Goal: Task Accomplishment & Management: Manage account settings

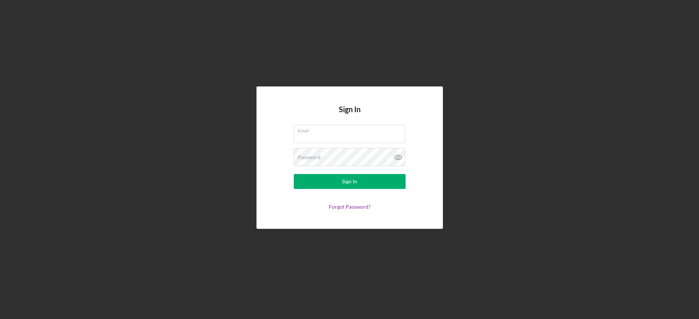
type input "[EMAIL_ADDRESS][DOMAIN_NAME]"
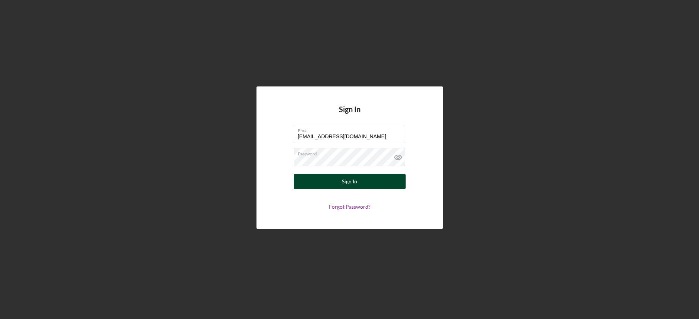
click at [324, 181] on button "Sign In" at bounding box center [350, 181] width 112 height 15
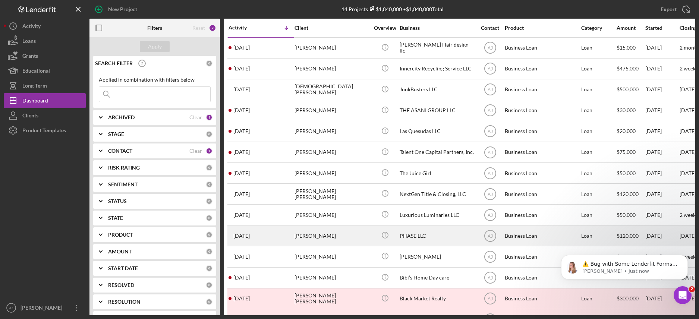
click at [339, 235] on div "[PERSON_NAME]" at bounding box center [331, 236] width 75 height 20
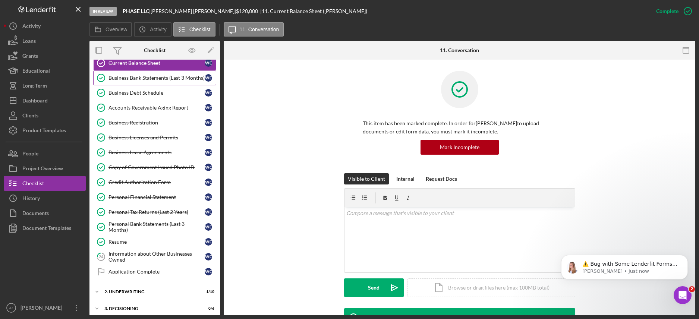
scroll to position [219, 0]
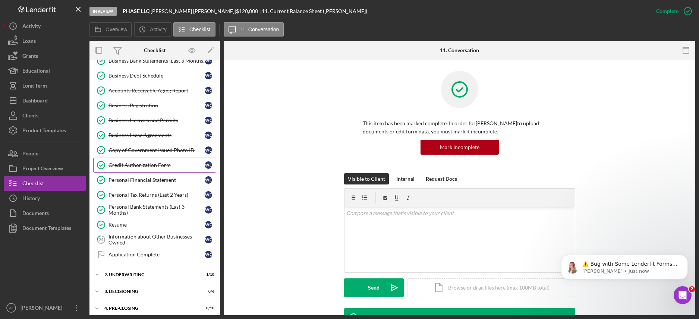
click at [178, 166] on div "Credit Authorization Form" at bounding box center [156, 165] width 96 height 6
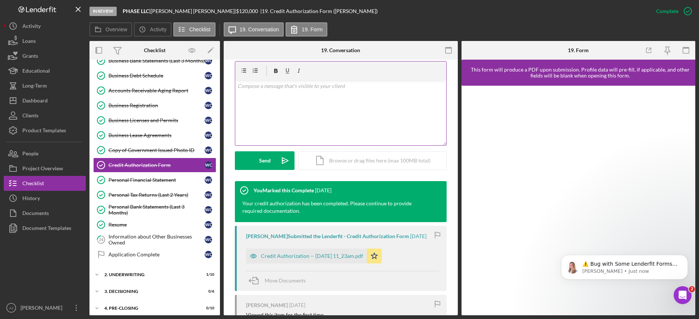
scroll to position [202, 0]
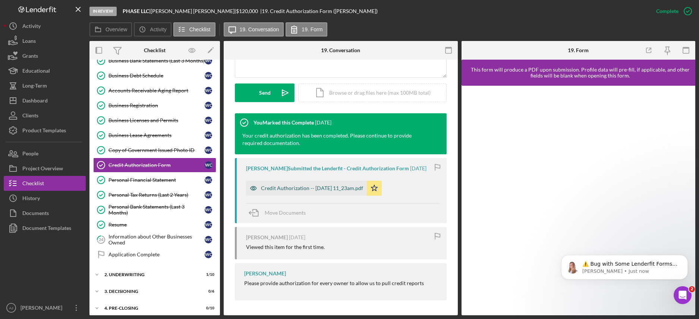
click at [288, 188] on div "Credit Authorization -- [DATE] 11_23am.pdf" at bounding box center [312, 188] width 102 height 6
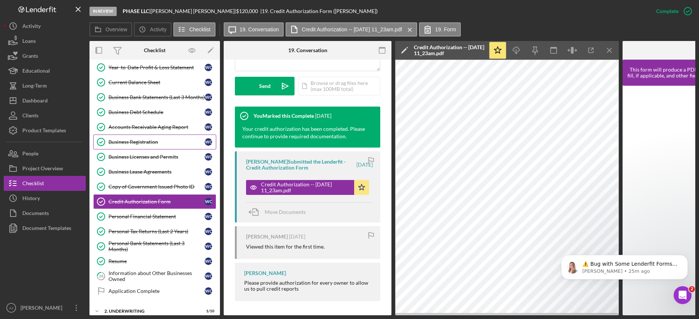
scroll to position [219, 0]
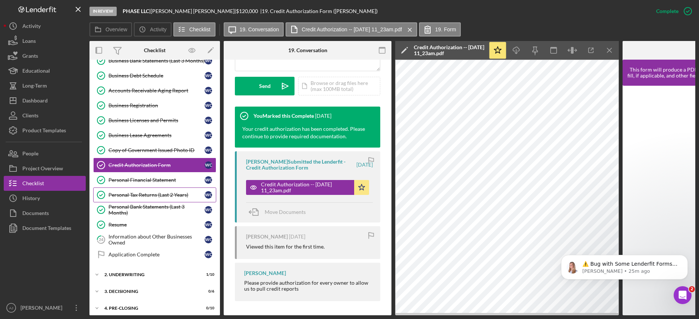
click at [158, 198] on div "Personal Tax Returns (Last 2 Years)" at bounding box center [156, 195] width 96 height 6
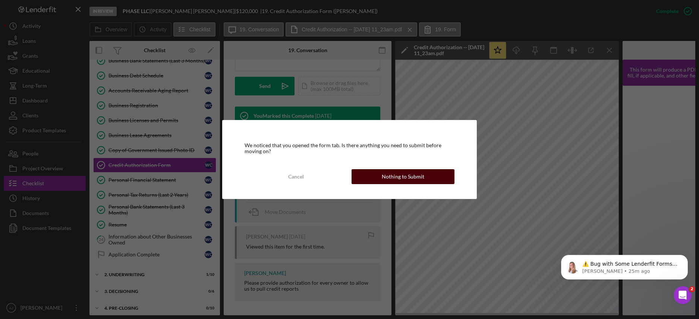
click at [406, 179] on div "Nothing to Submit" at bounding box center [402, 176] width 42 height 15
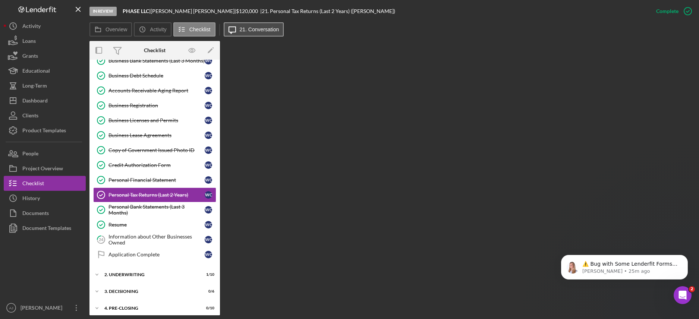
click at [253, 31] on label "21. Conversation" at bounding box center [259, 29] width 39 height 6
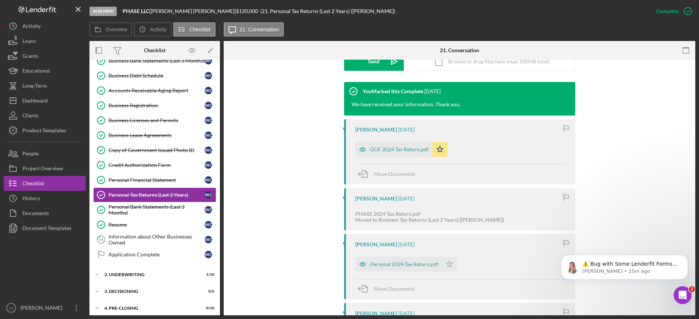
scroll to position [233, 0]
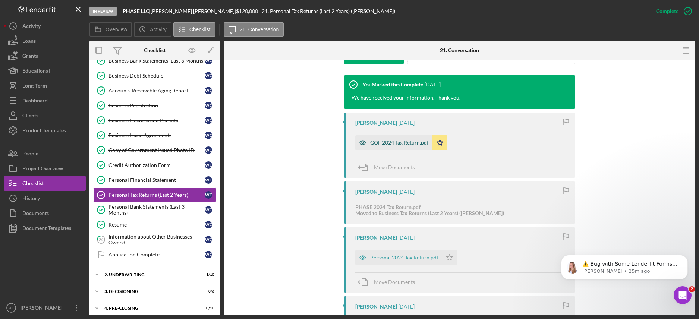
click at [411, 145] on div "GOF 2024 Tax Return.pdf" at bounding box center [399, 143] width 58 height 6
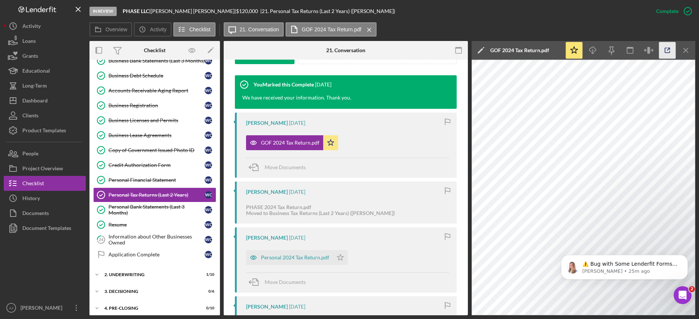
click at [661, 51] on icon "button" at bounding box center [667, 50] width 17 height 17
